Goal: Task Accomplishment & Management: Complete application form

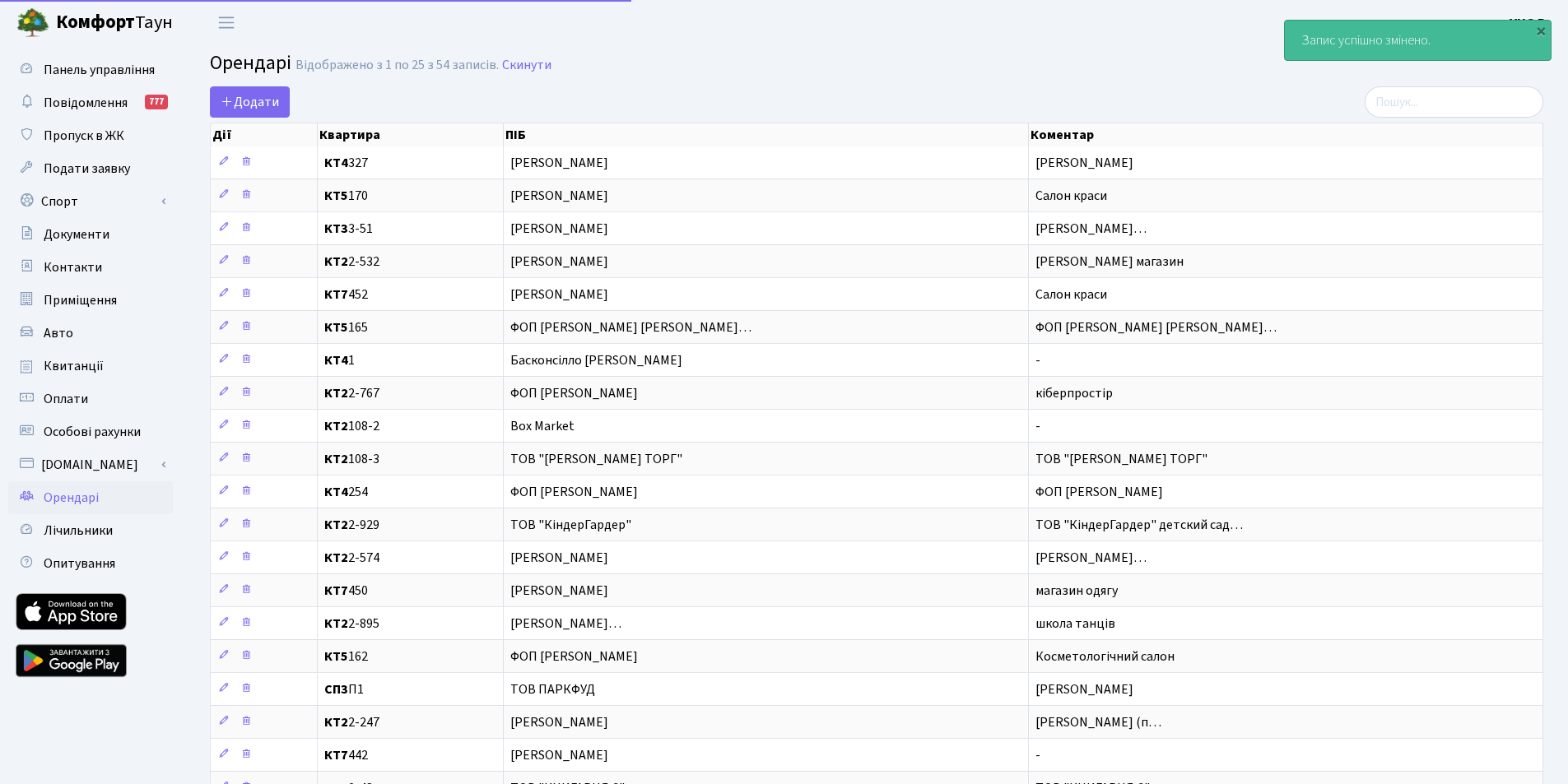
select select "25"
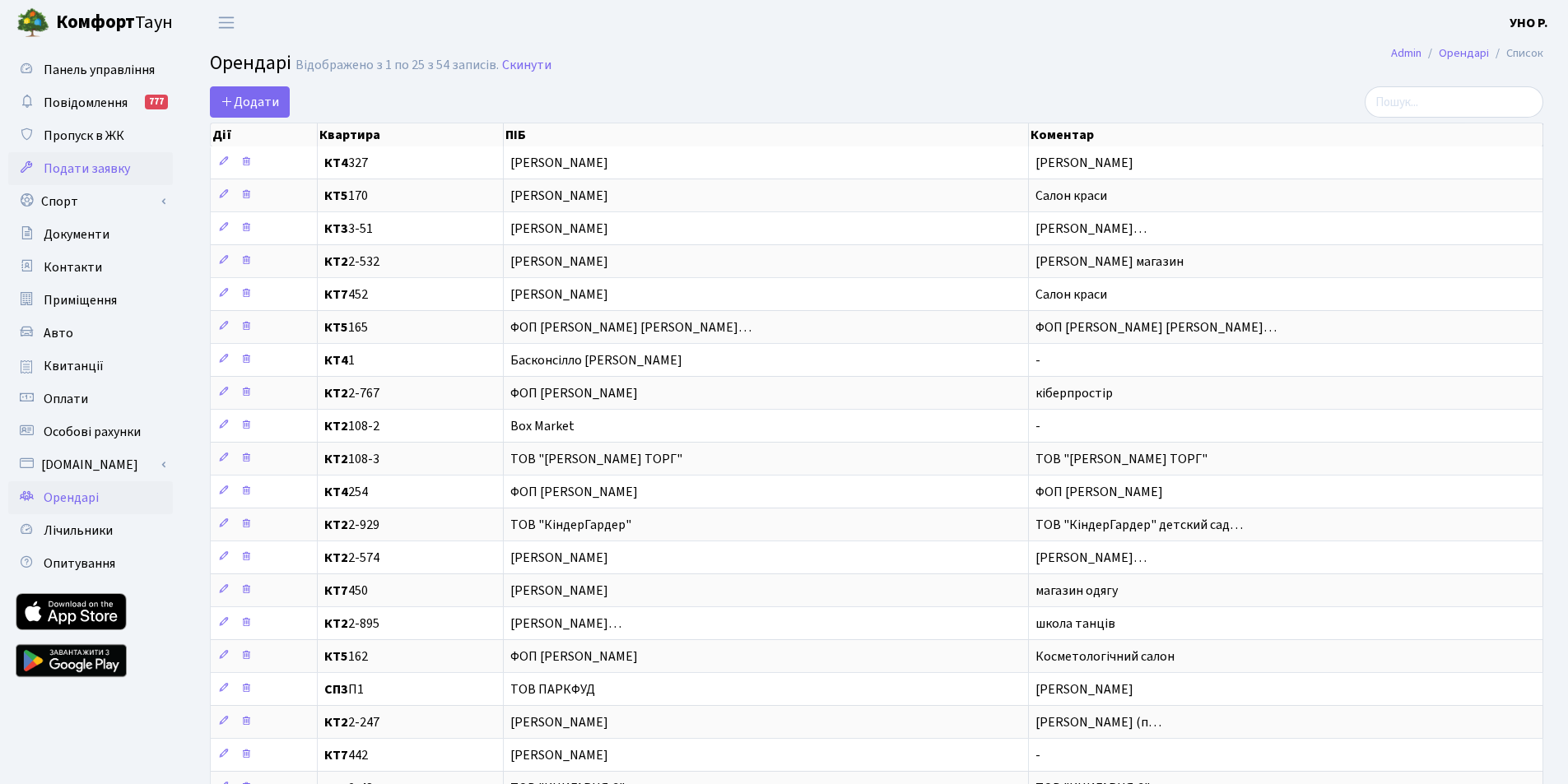
click at [111, 159] on span "Подати заявку" at bounding box center [86, 168] width 86 height 18
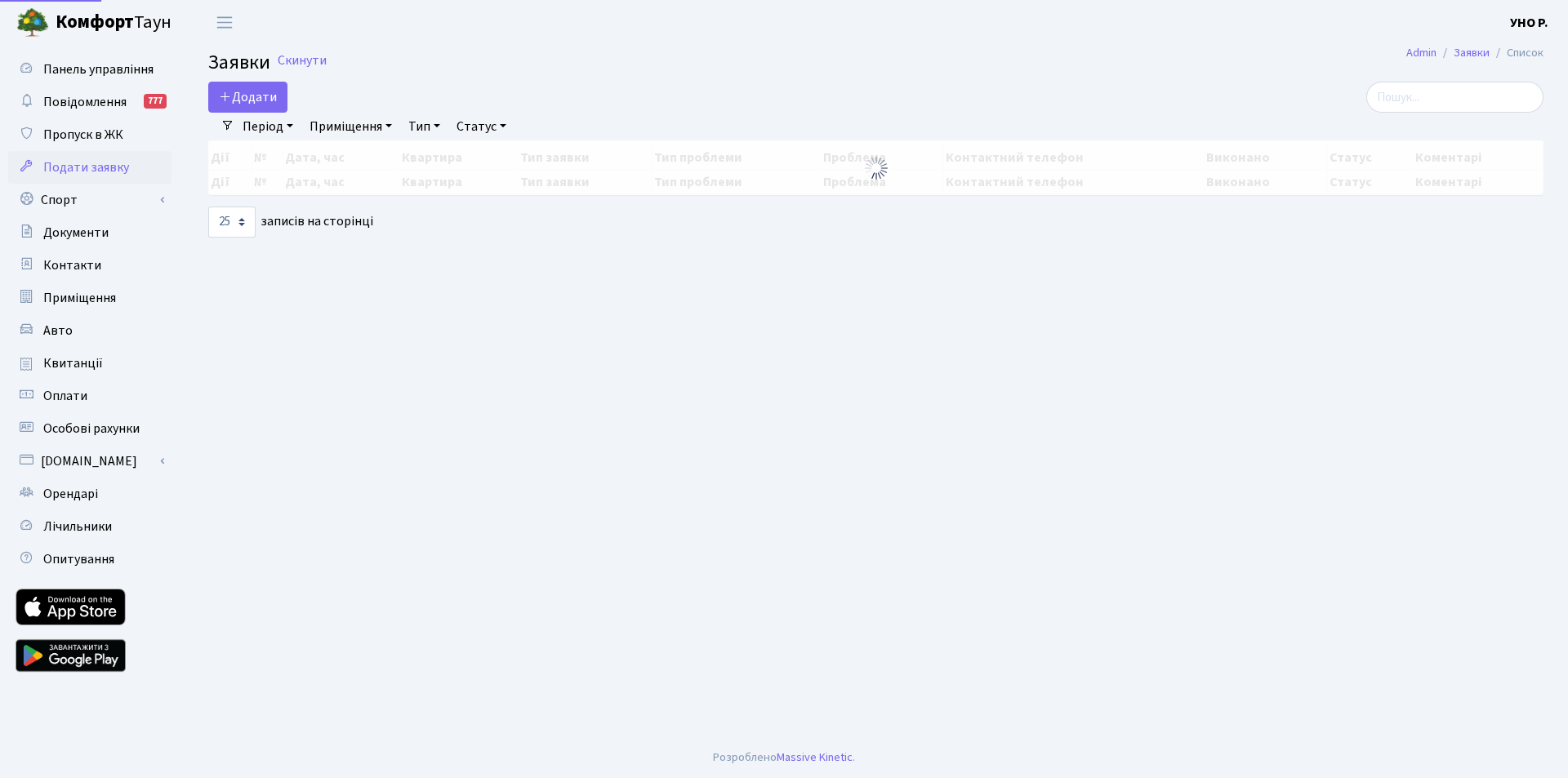
select select "25"
click at [115, 136] on span "Пропуск в ЖК" at bounding box center [83, 134] width 80 height 18
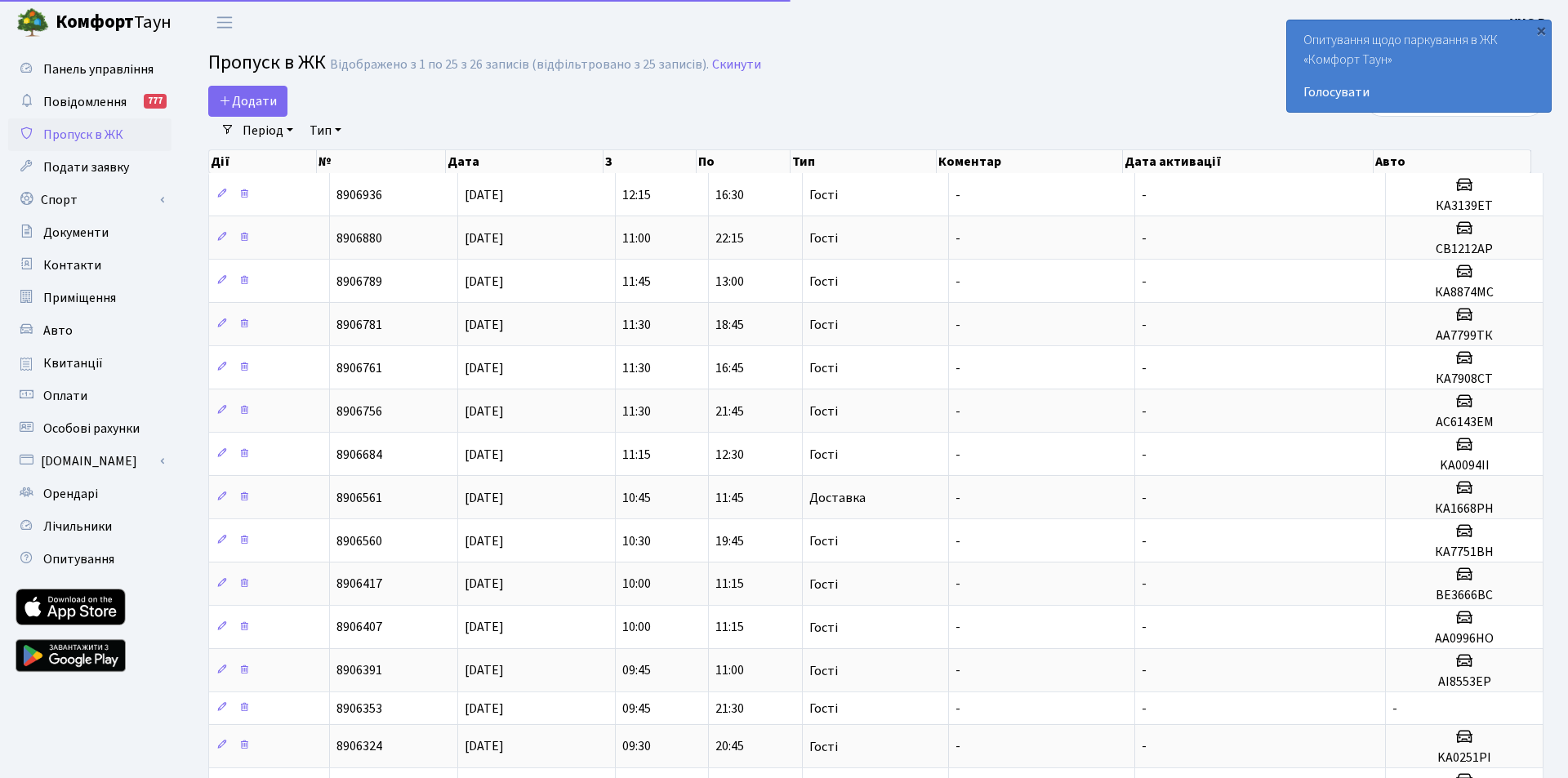
select select "25"
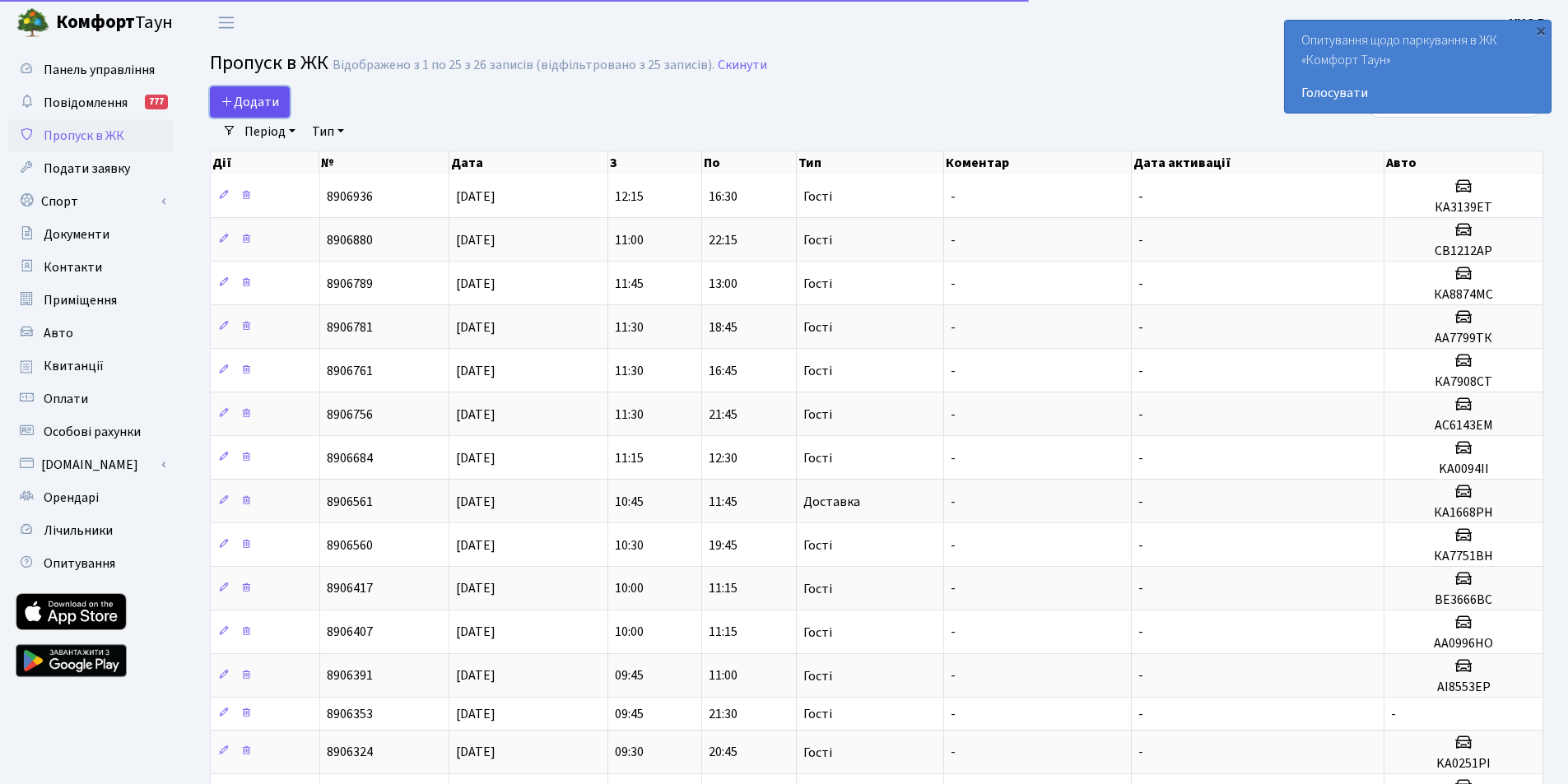
click at [263, 98] on span "Додати" at bounding box center [250, 102] width 59 height 18
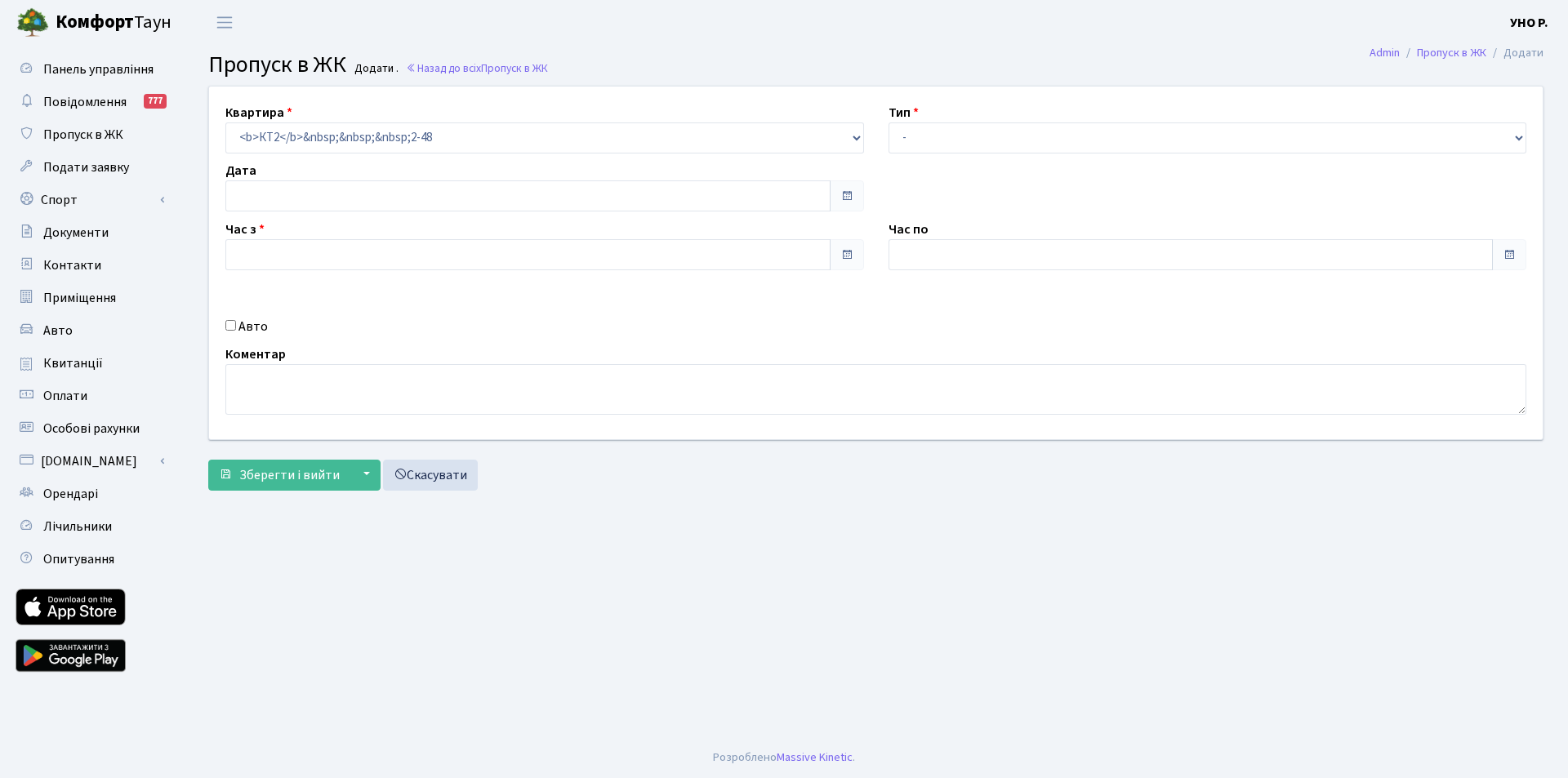
type input "[DATE]"
type input "12:30"
type input "13:30"
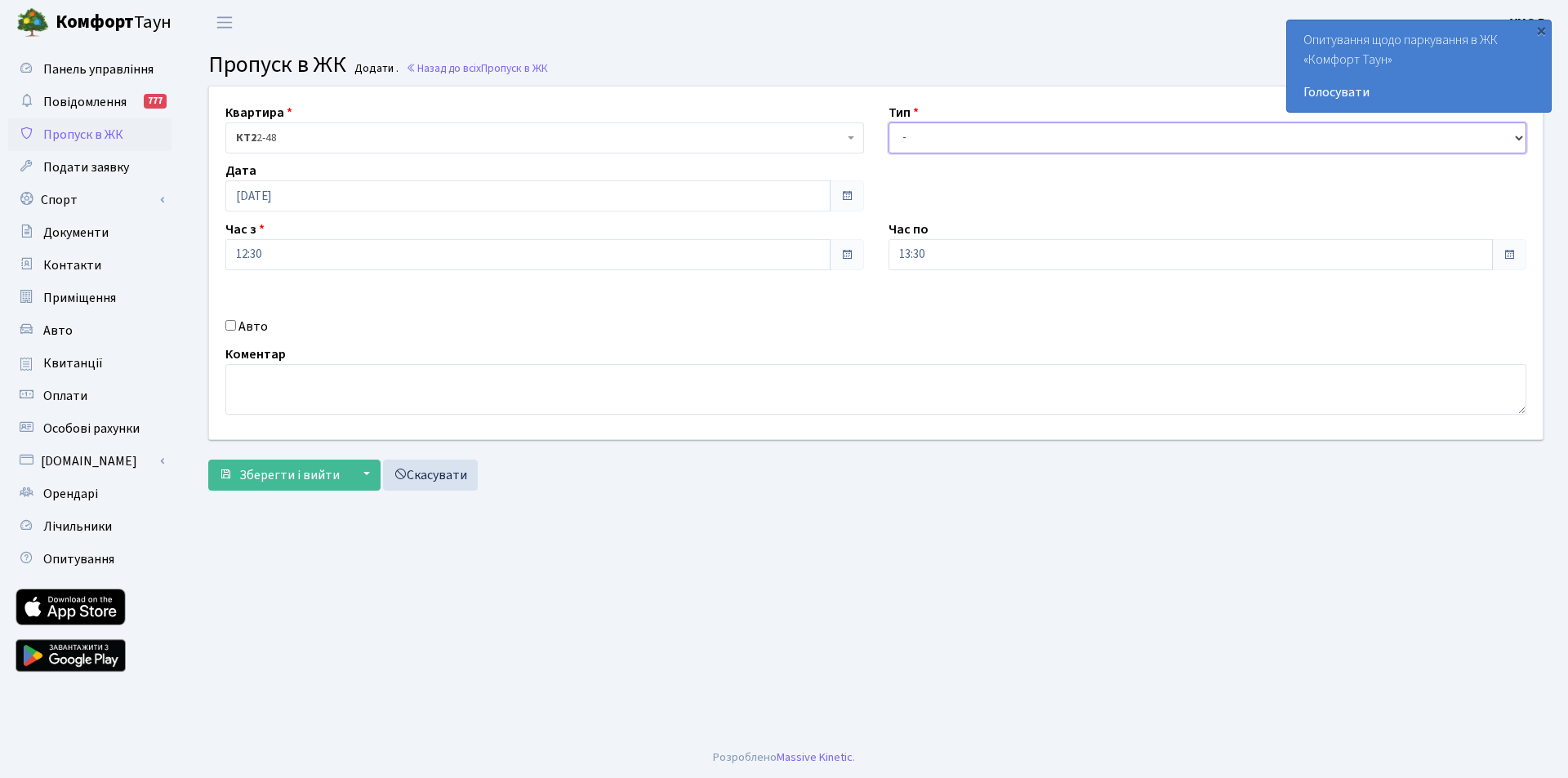
click at [1004, 143] on select "- Доставка Таксі Гості Сервіс" at bounding box center [1207, 138] width 638 height 31
select select "3"
click at [888, 123] on select "- Доставка Таксі Гості Сервіс" at bounding box center [1207, 138] width 638 height 31
click at [906, 230] on label "Час по" at bounding box center [908, 230] width 40 height 19
click at [937, 260] on input "13:30" at bounding box center [1190, 254] width 605 height 31
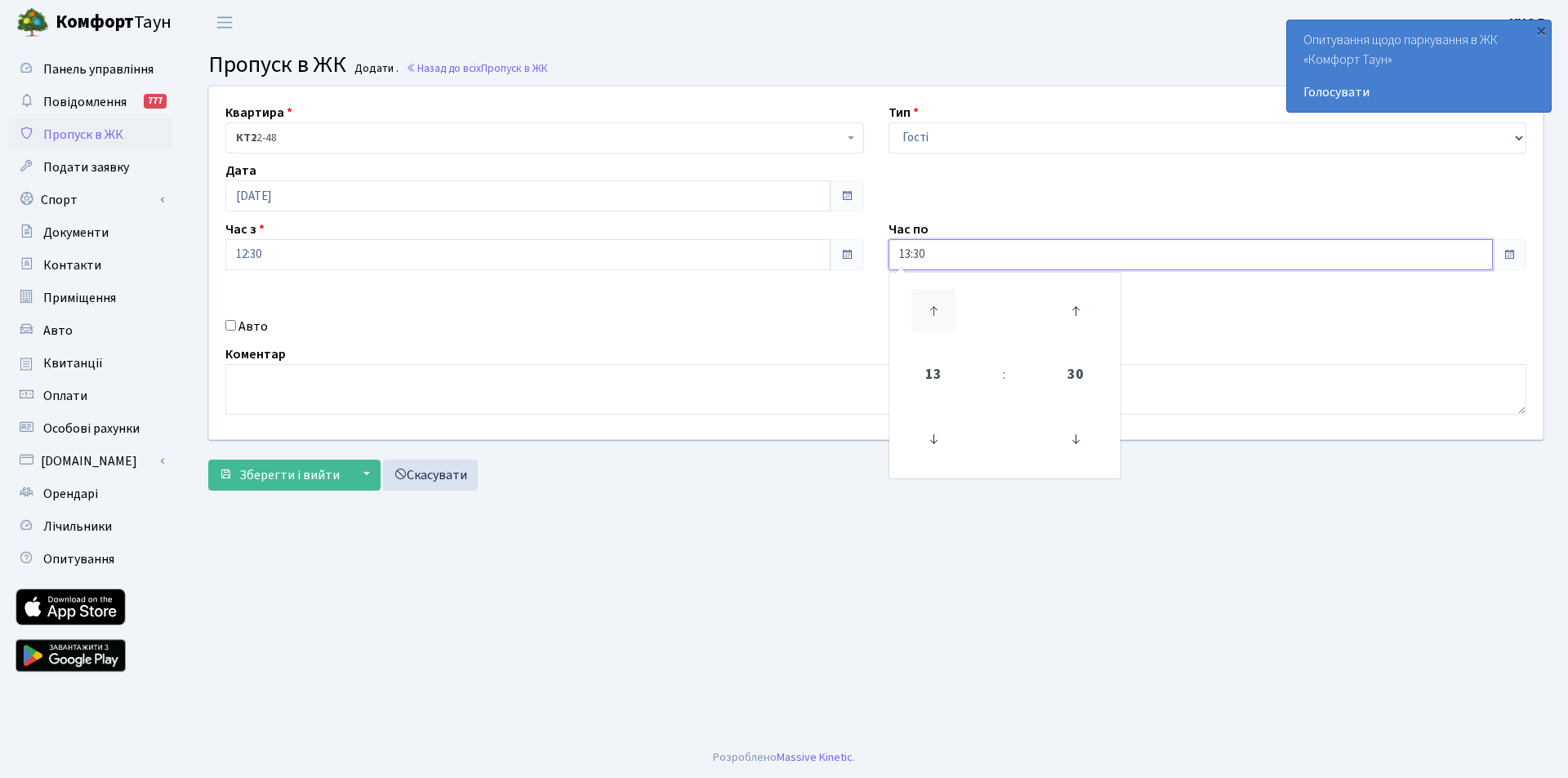
click at [930, 305] on icon at bounding box center [933, 311] width 44 height 44
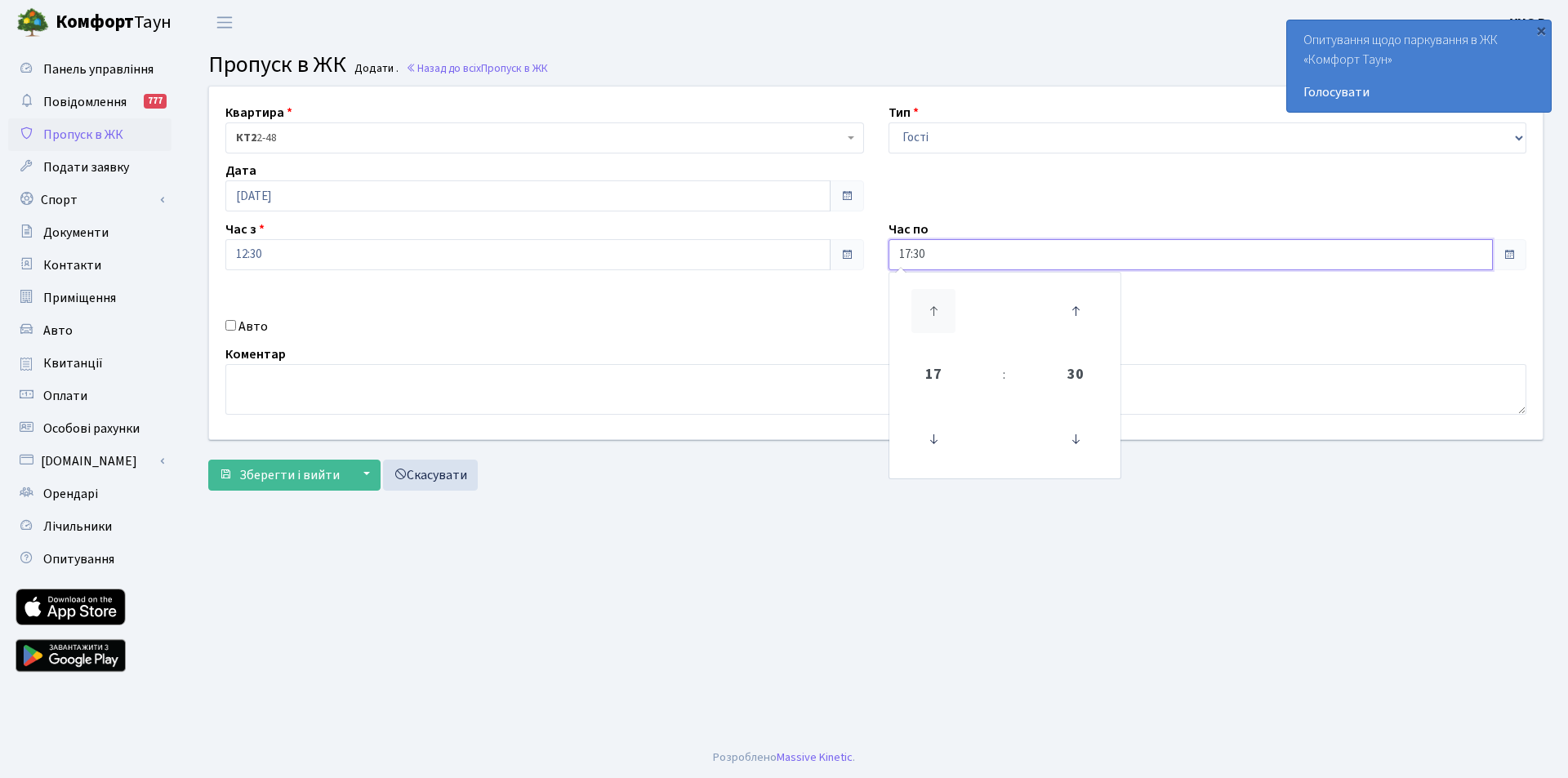
type input "18:30"
click at [241, 327] on label "Авто" at bounding box center [253, 327] width 29 height 19
click at [236, 327] on input "Авто" at bounding box center [230, 326] width 11 height 11
checkbox input "true"
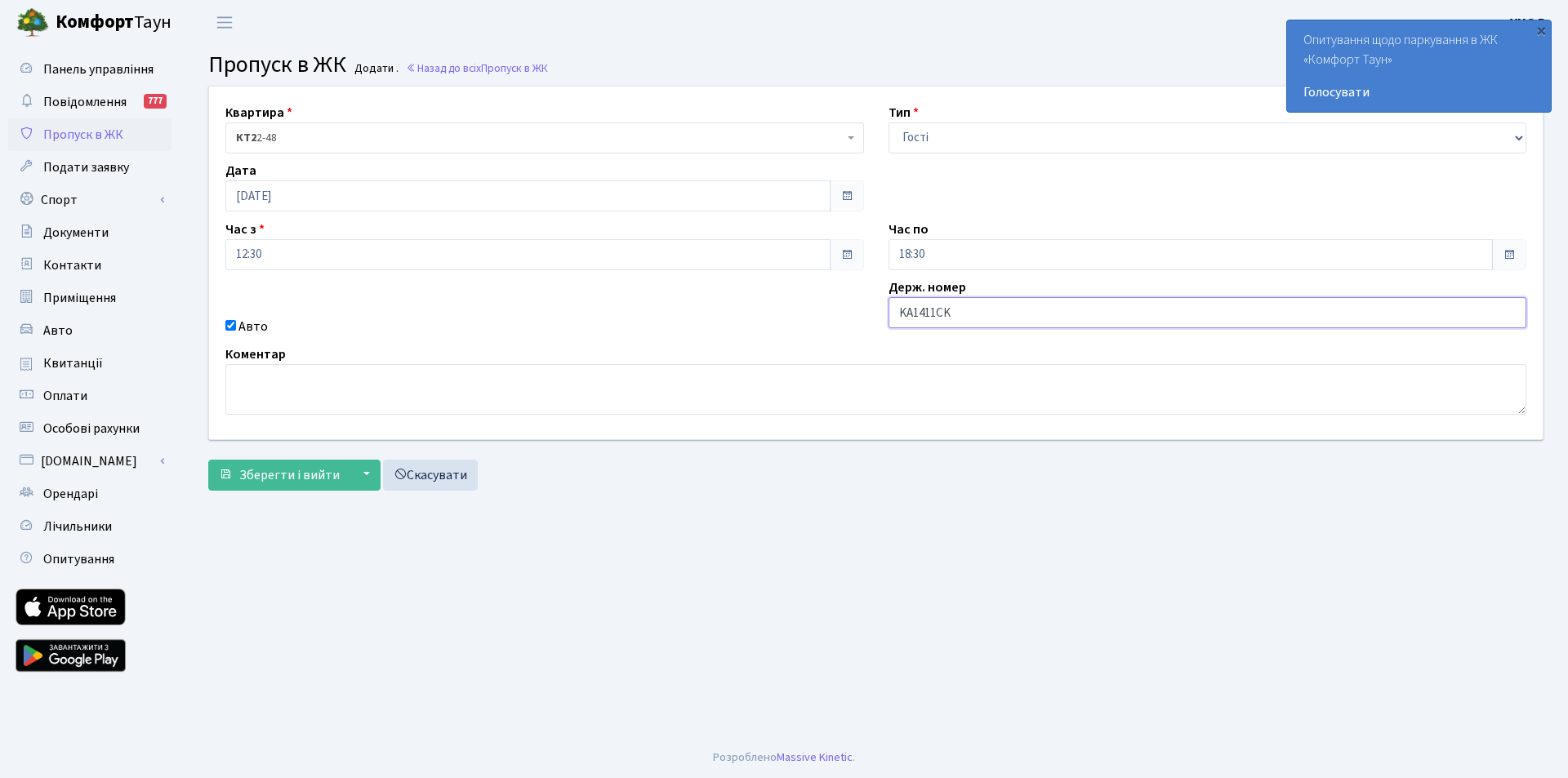
drag, startPoint x: 955, startPoint y: 314, endPoint x: 835, endPoint y: 295, distance: 121.5
click at [835, 295] on div "Квартира <b>КТ2</b>&nbsp;&nbsp;&nbsp;2-48 <b>КТ2</b>&nbsp;&nbsp;&nbsp;2-49 <b>К…" at bounding box center [876, 263] width 1358 height 353
type input "KA1411CK"
click at [476, 387] on textarea at bounding box center [875, 389] width 1300 height 50
paste textarea "KA1411CK"
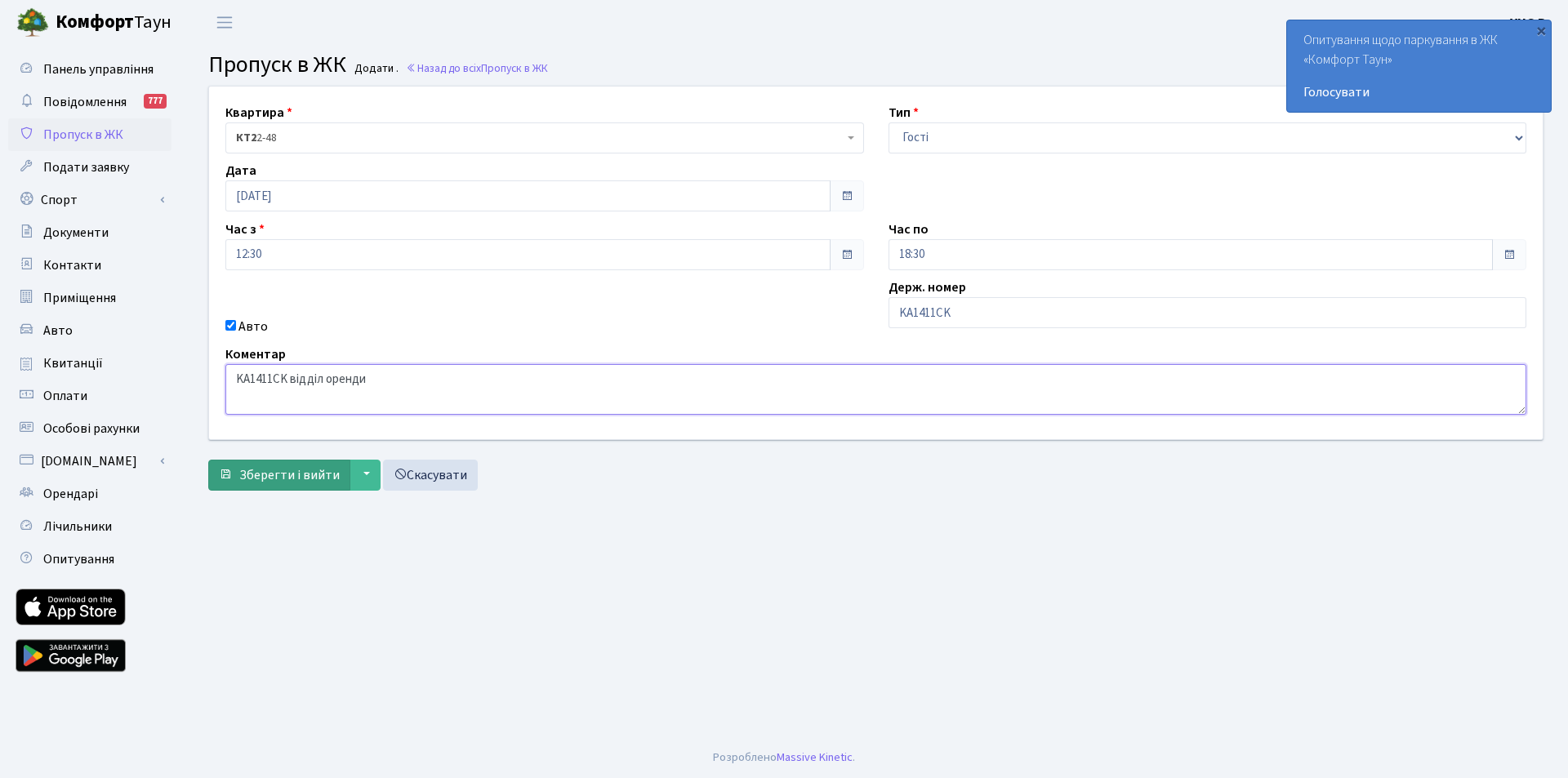
type textarea "KA1411CK відділ оренди"
click at [306, 483] on span "Зберегти і вийти" at bounding box center [290, 475] width 101 height 18
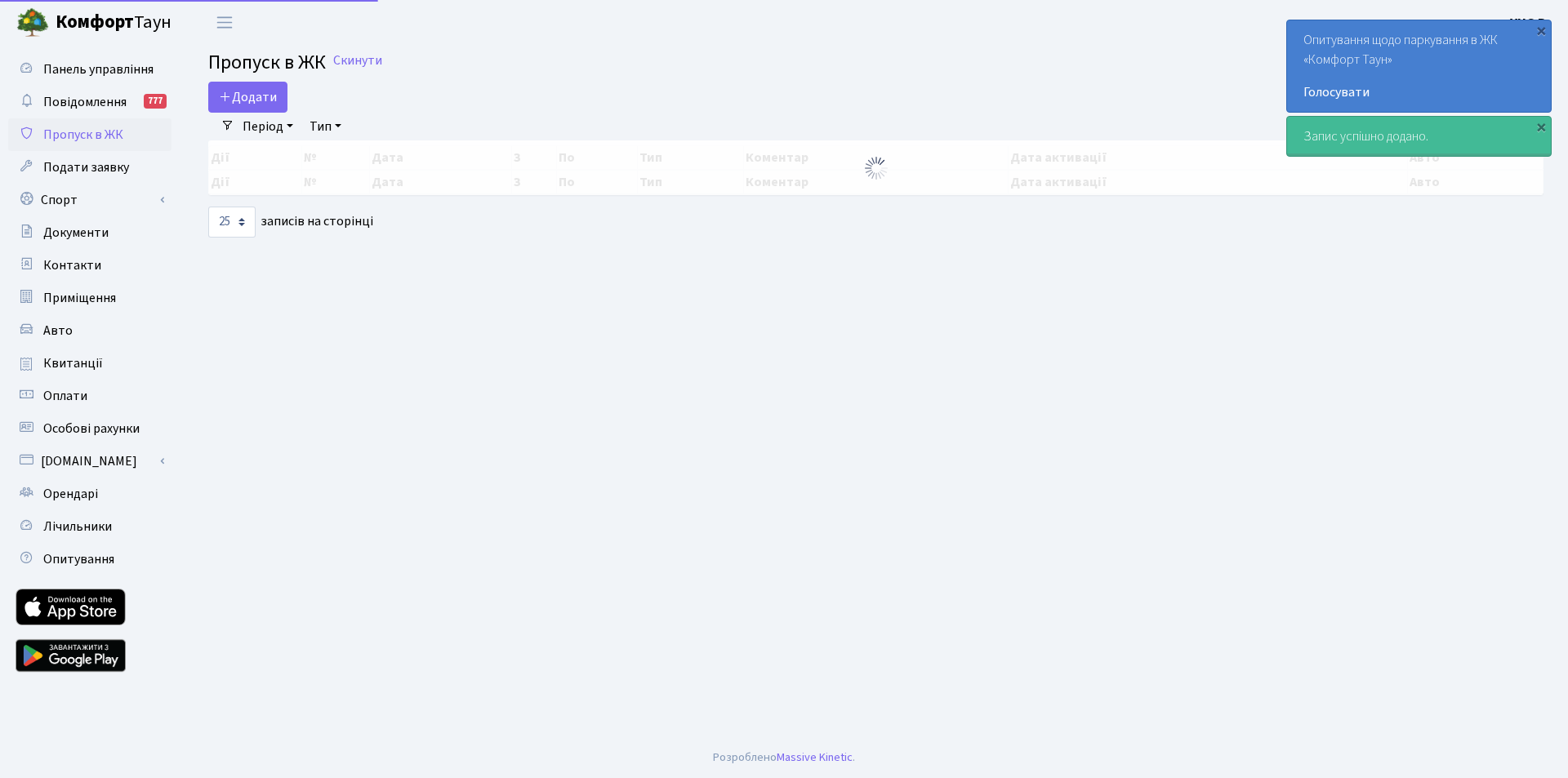
select select "25"
